Goal: Information Seeking & Learning: Learn about a topic

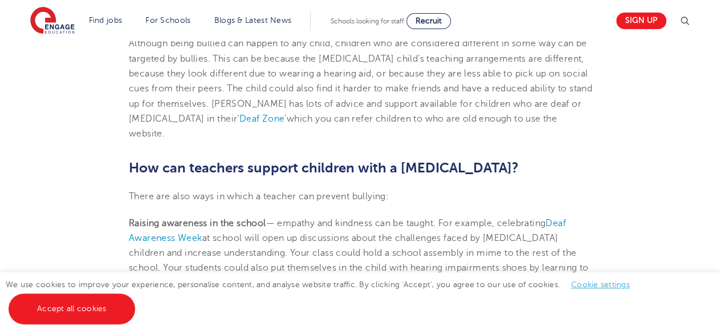
scroll to position [2028, 0]
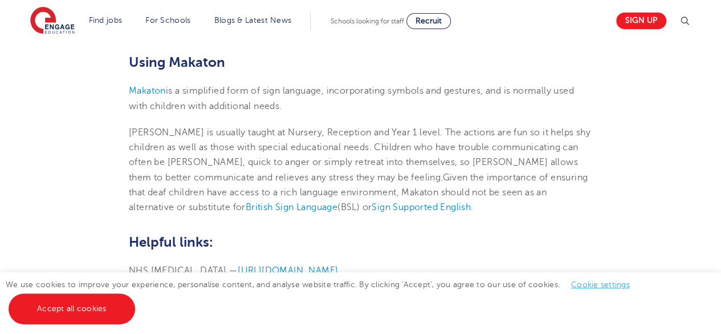
scroll to position [2530, 0]
